Goal: Find specific page/section: Find specific page/section

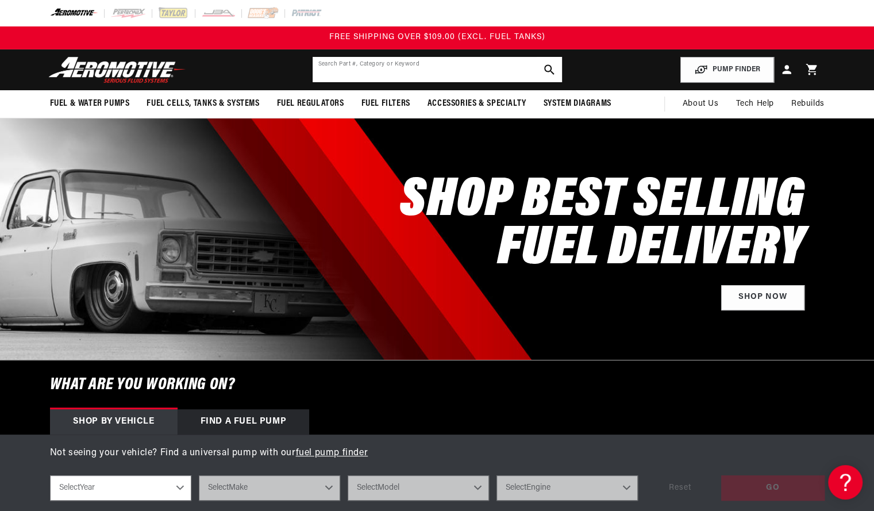
click at [399, 67] on input "text" at bounding box center [437, 69] width 249 height 25
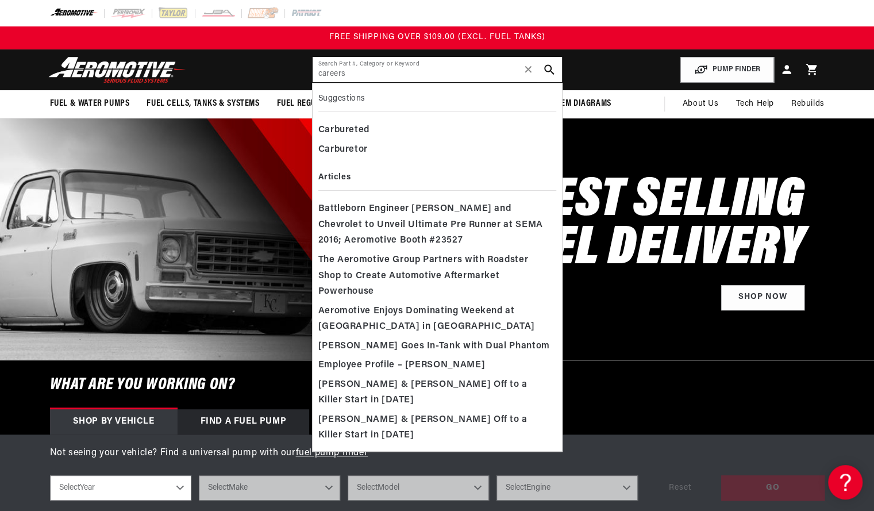
type input "careers"
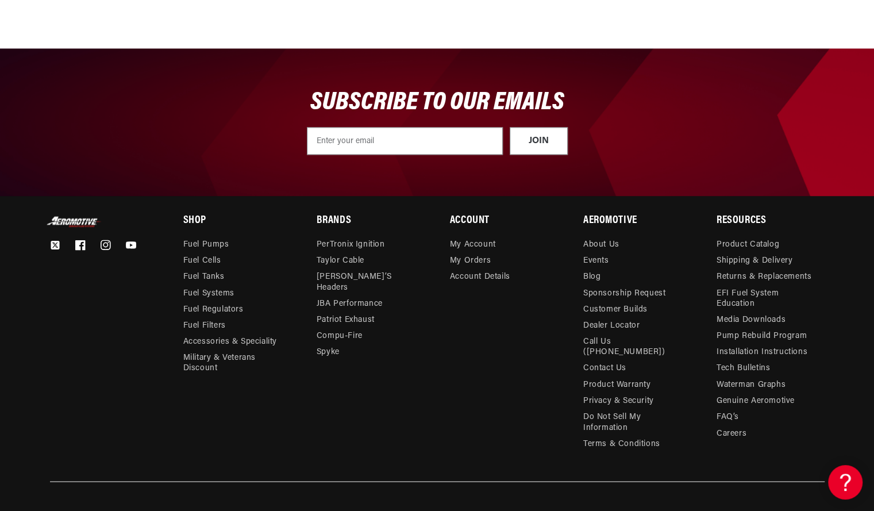
scroll to position [904, 0]
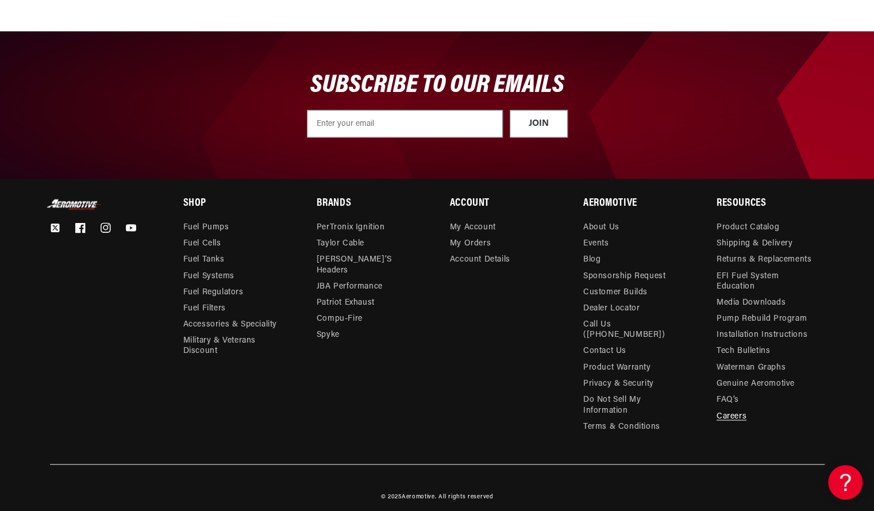
click at [728, 414] on link "Careers" at bounding box center [732, 416] width 30 height 16
